Goal: Task Accomplishment & Management: Manage account settings

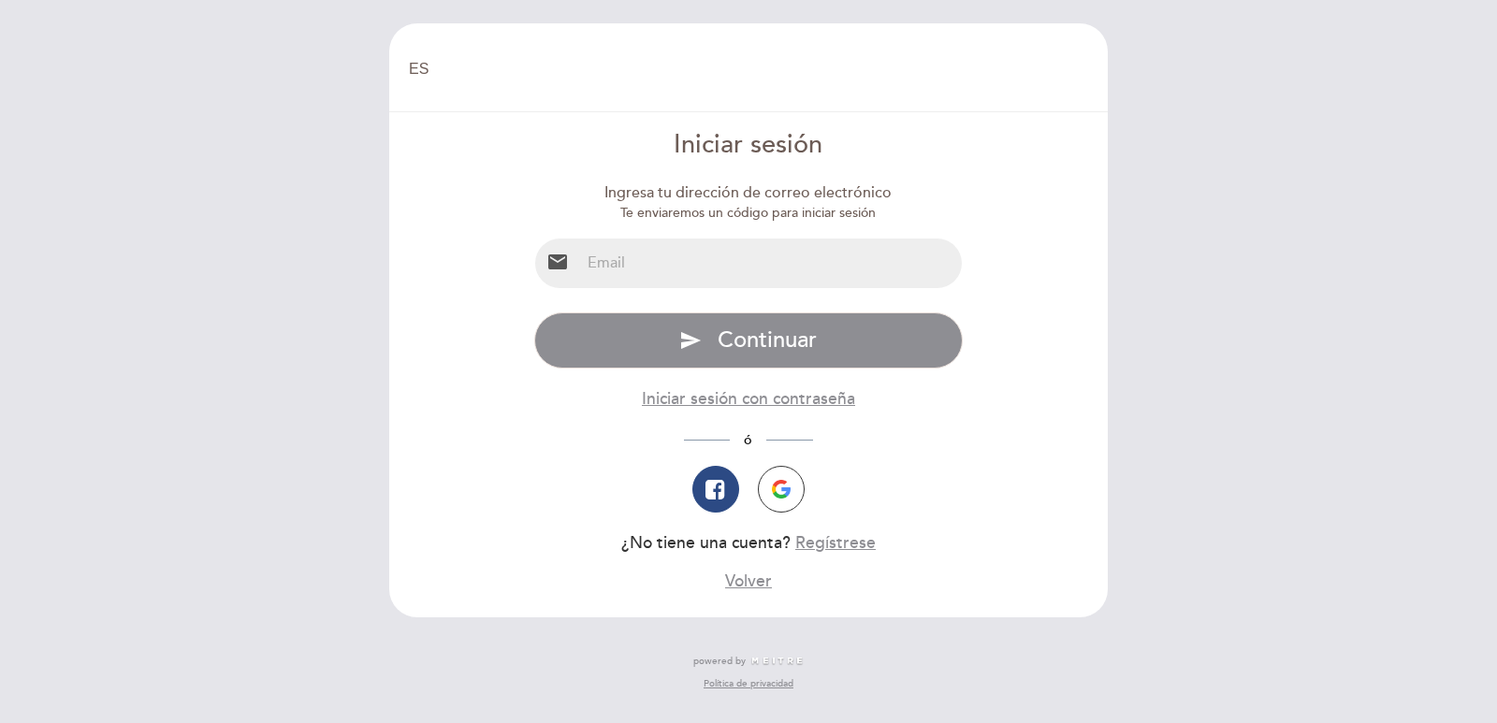
select select "es"
click at [648, 265] on input "email" at bounding box center [771, 264] width 383 height 50
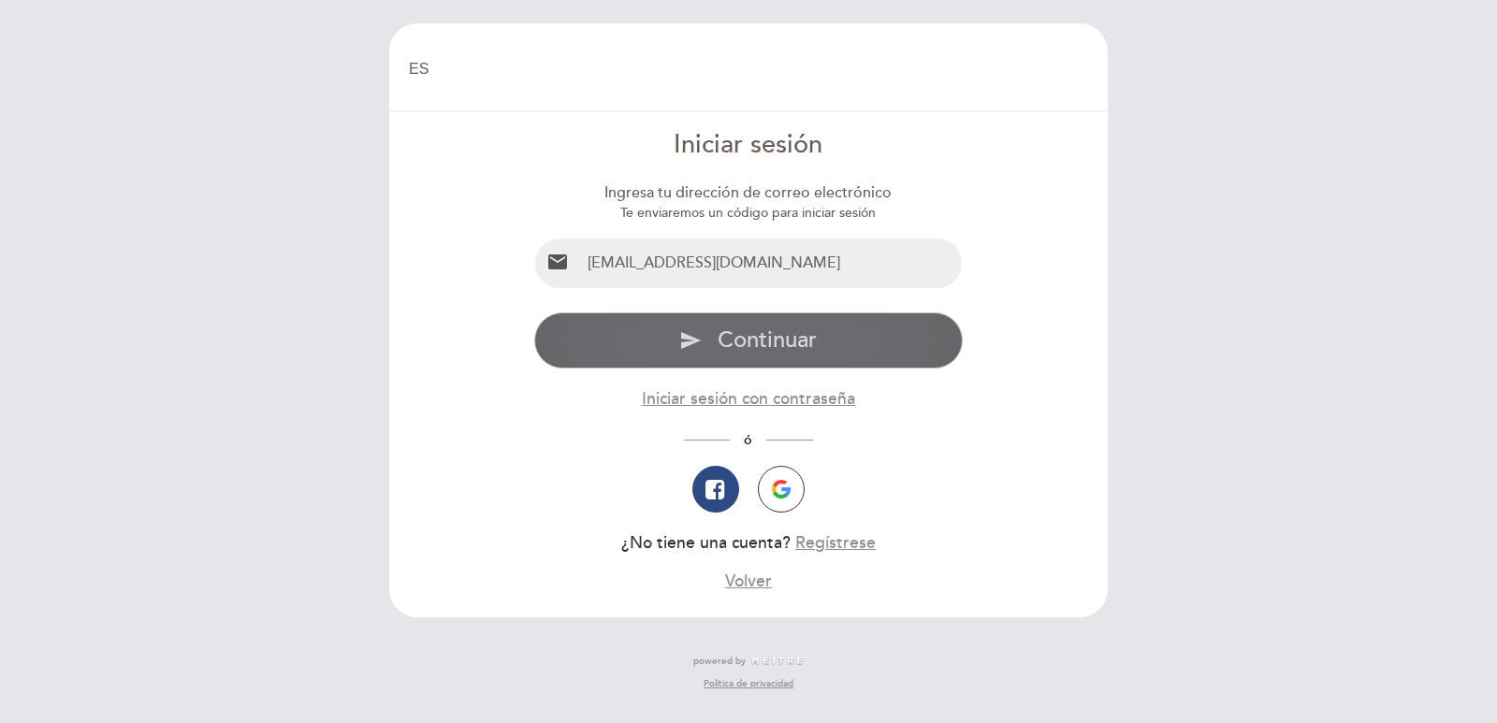
type input "[EMAIL_ADDRESS][DOMAIN_NAME]"
click at [690, 341] on icon "send" at bounding box center [690, 340] width 22 height 22
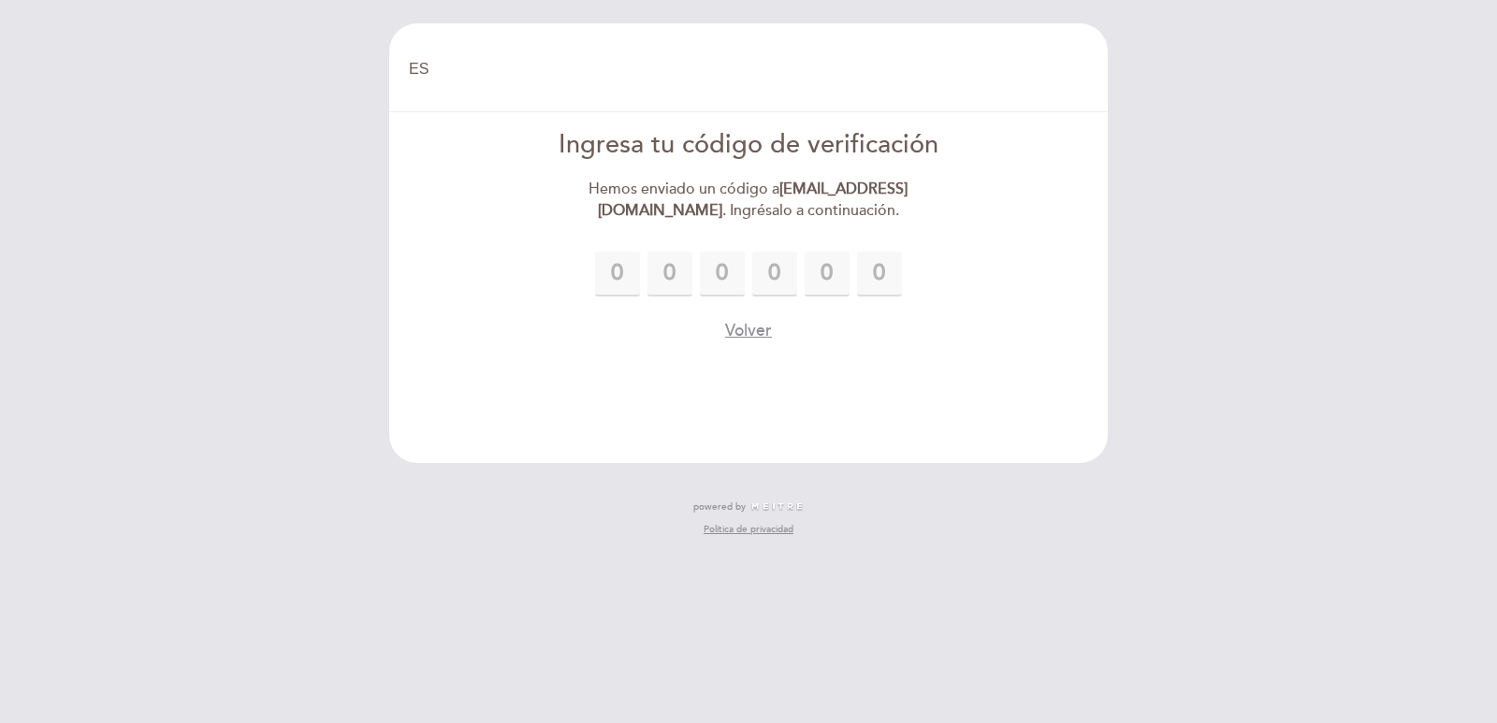
type input "9"
type input "0"
type input "9"
type input "1"
type input "4"
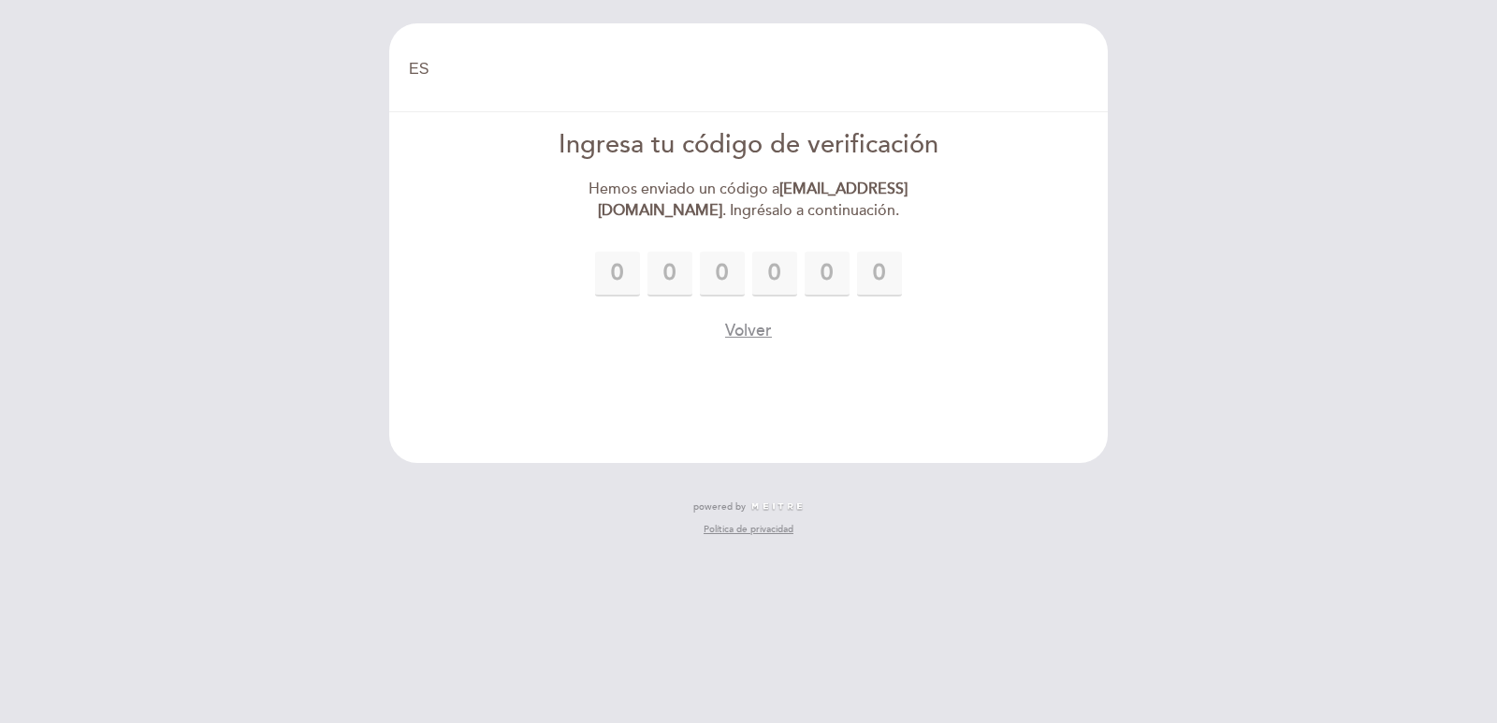
type input "8"
drag, startPoint x: 621, startPoint y: 277, endPoint x: 545, endPoint y: 254, distance: 79.0
click at [545, 255] on div "9 0 9 1 4 8" at bounding box center [748, 274] width 429 height 45
click at [907, 340] on div "Volver" at bounding box center [748, 330] width 429 height 23
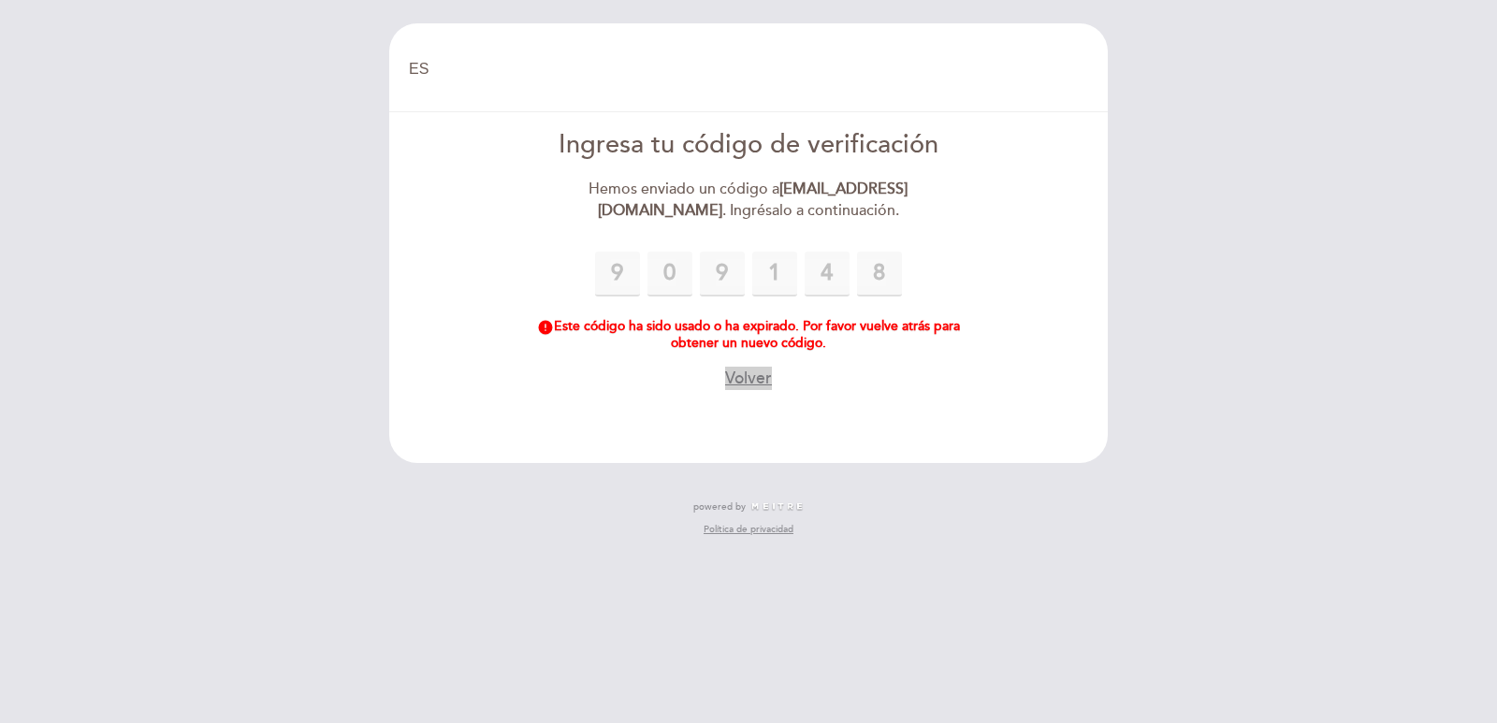
click at [736, 370] on button "Volver" at bounding box center [748, 378] width 47 height 23
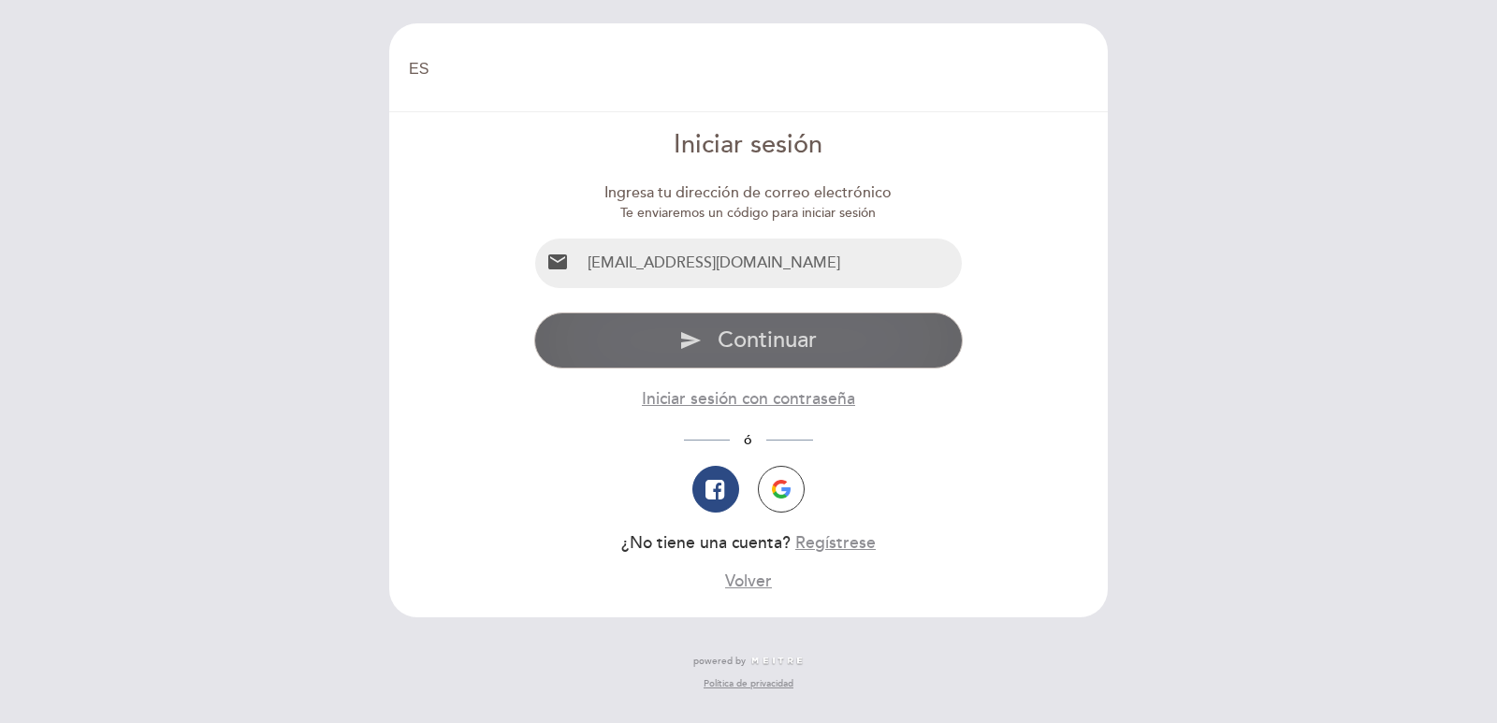
click at [804, 335] on span "Continuar" at bounding box center [767, 340] width 99 height 27
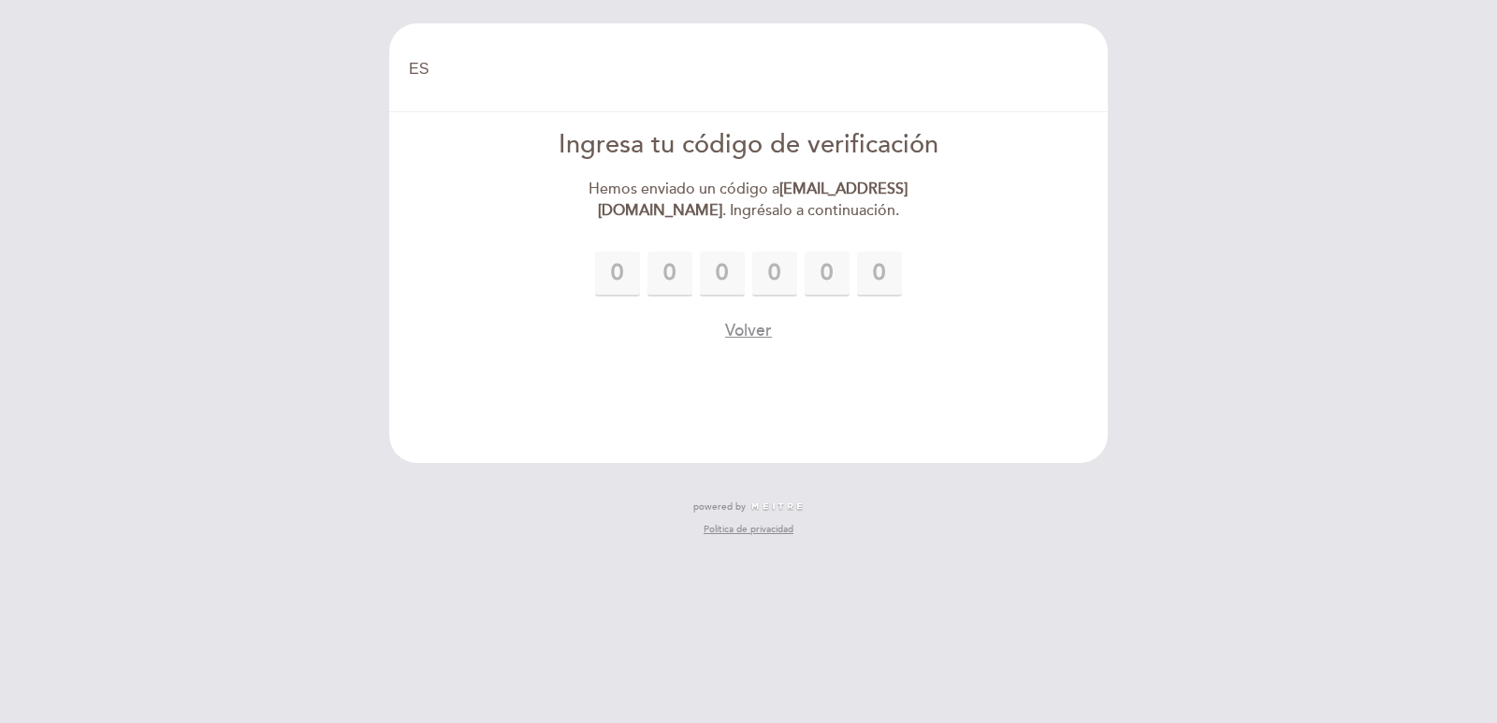
type input "7"
type input "8"
type input "3"
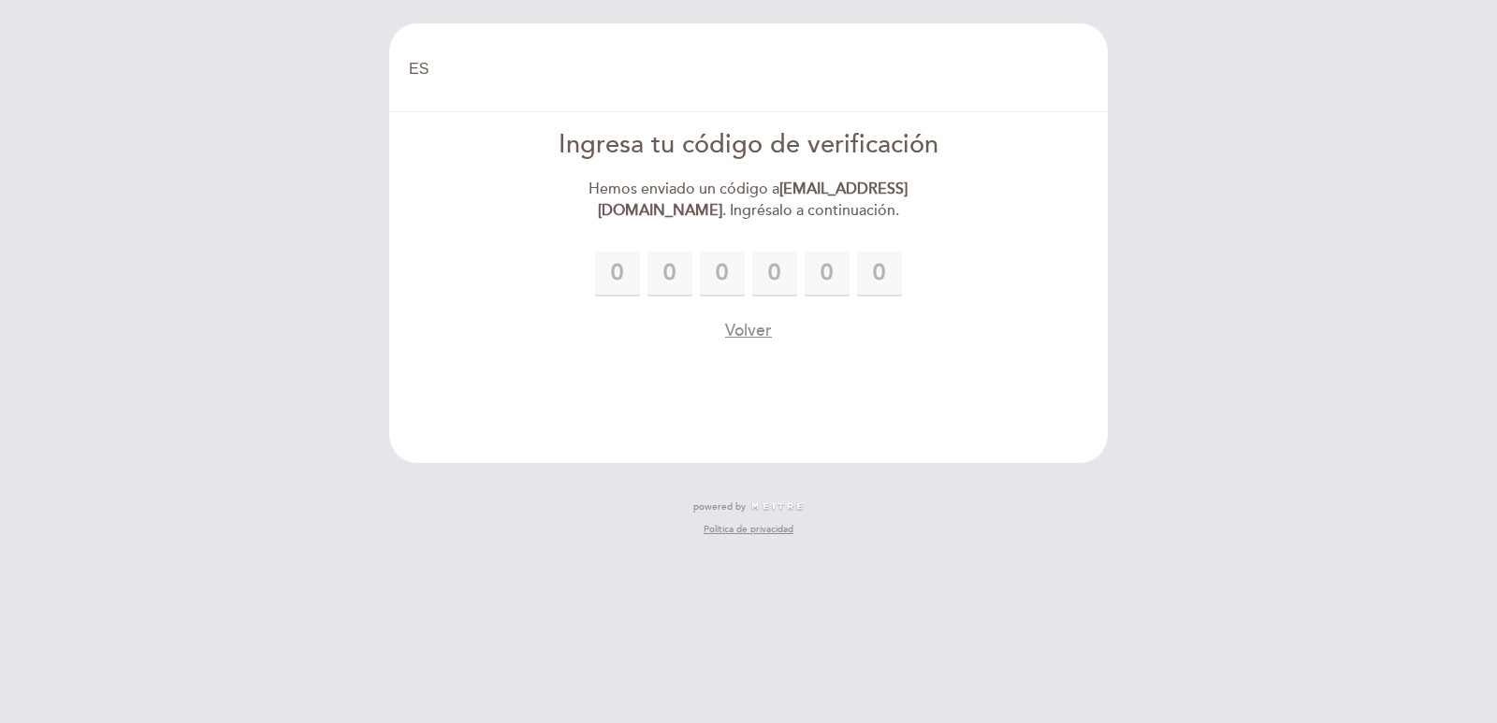
type input "9"
